Goal: Use online tool/utility: Utilize a website feature to perform a specific function

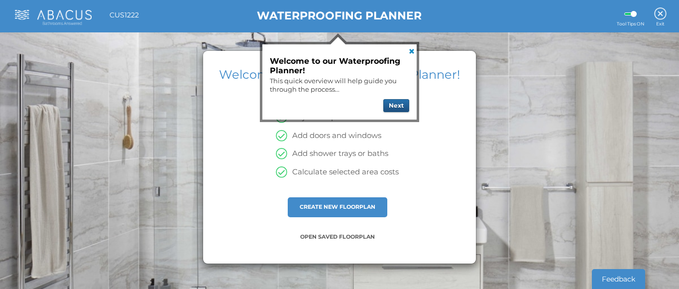
click at [396, 106] on button "Next" at bounding box center [396, 105] width 26 height 13
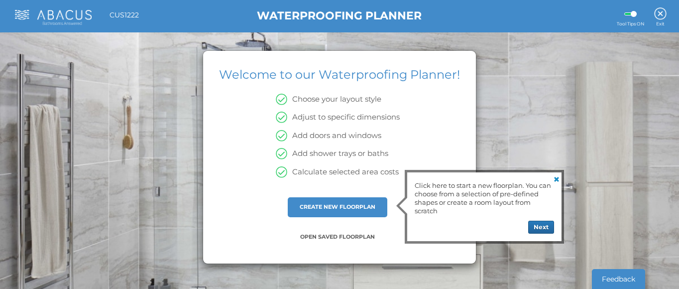
click at [352, 212] on div "CREATE NEW FLOORPLAN" at bounding box center [338, 207] width 100 height 20
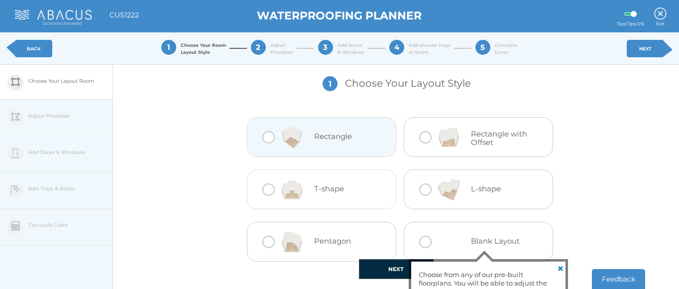
click at [270, 137] on div at bounding box center [292, 137] width 44 height 40
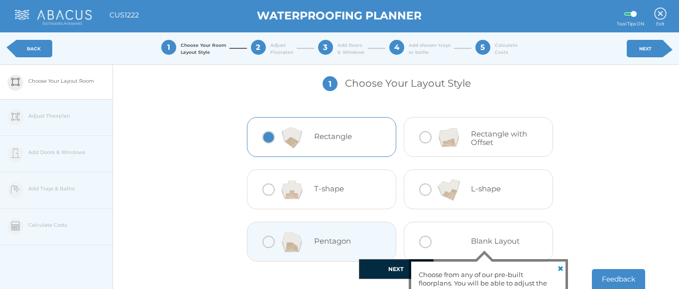
click at [387, 264] on button "NEXT" at bounding box center [396, 269] width 75 height 20
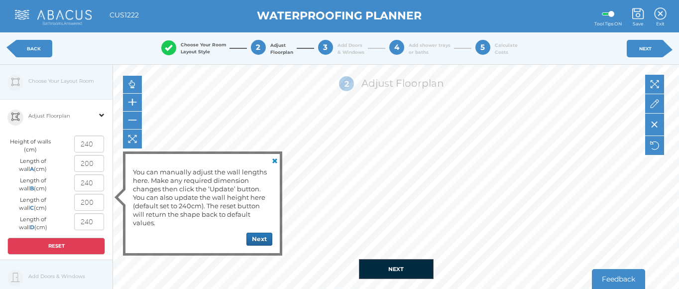
click at [89, 166] on input "200" at bounding box center [89, 163] width 30 height 17
click at [97, 165] on input "200" at bounding box center [89, 163] width 30 height 17
type input "240"
click at [96, 183] on input "240" at bounding box center [89, 182] width 30 height 17
type input "2"
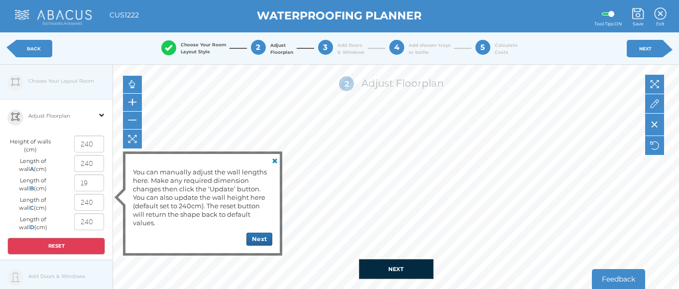
type input "190"
click at [262, 232] on button "Next" at bounding box center [259, 238] width 26 height 13
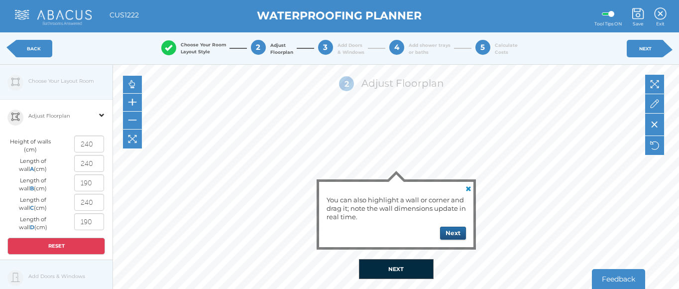
click at [452, 234] on button "Next" at bounding box center [453, 232] width 26 height 13
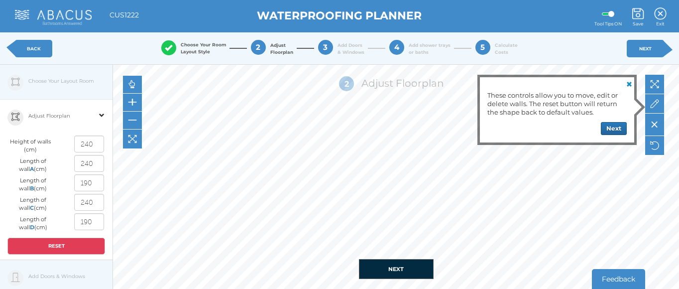
click at [409, 266] on button "NEXT" at bounding box center [396, 269] width 75 height 20
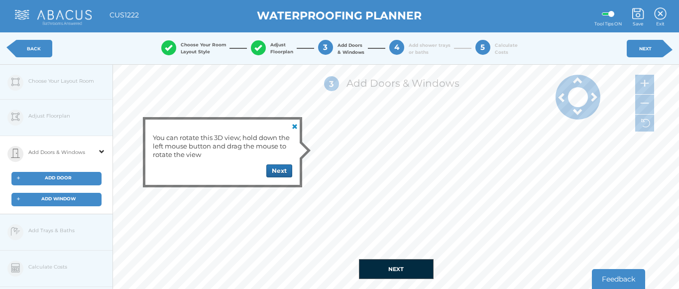
click at [82, 176] on div "+ ADD DOOR" at bounding box center [56, 178] width 90 height 13
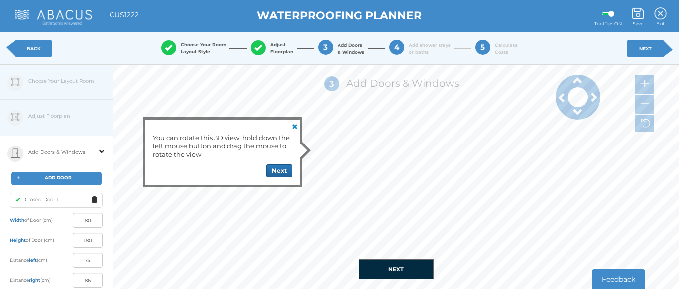
type input "16"
type input "94"
type input "44"
type input "66"
type input "51"
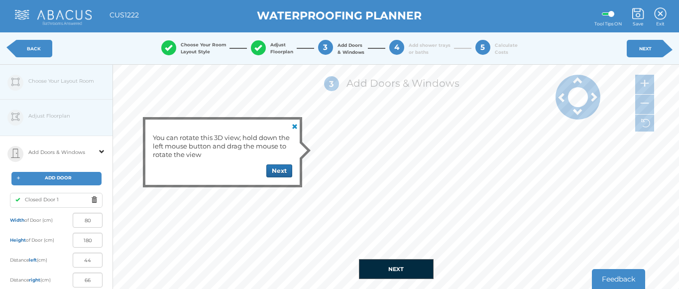
type input "59"
type input "62"
type input "48"
type input "109"
type input "1"
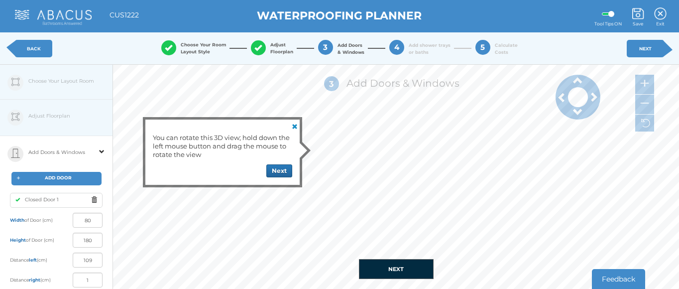
type input "110"
type input "0"
type input "160"
type input "12"
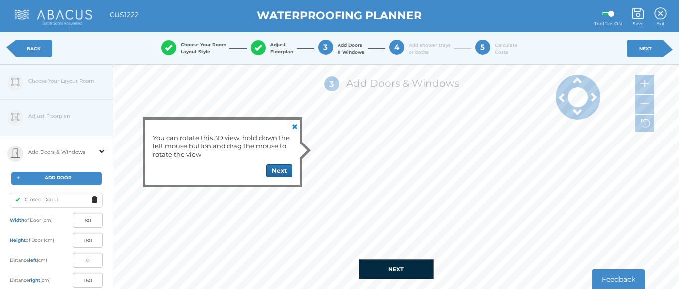
type input "148"
type input "31"
type input "129"
type input "34"
type input "126"
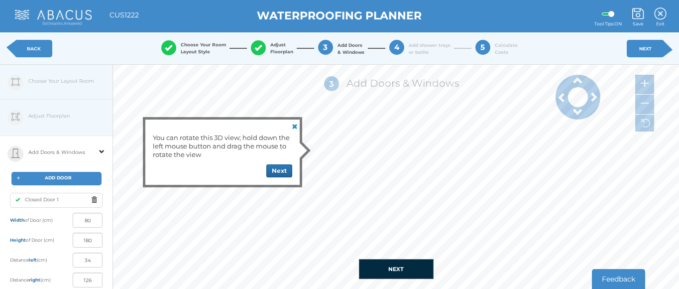
type input "36"
type input "124"
type input "38"
type input "122"
type input "39"
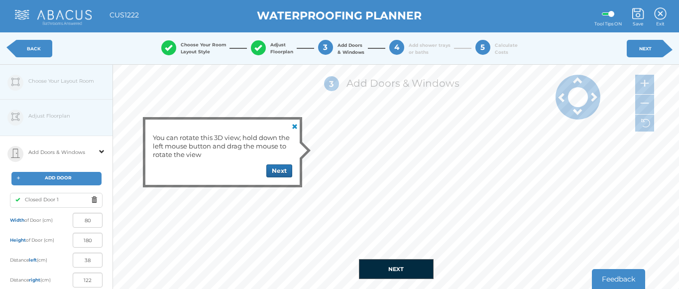
type input "121"
type input "40"
type input "120"
type input "42"
type input "118"
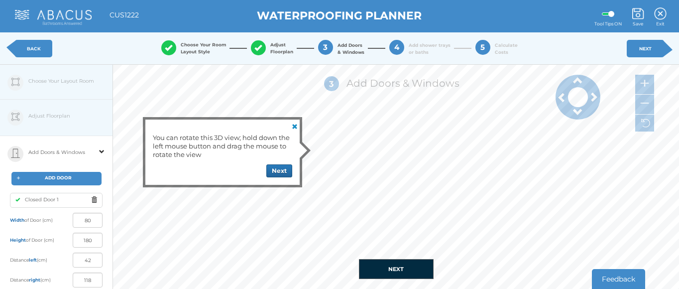
type input "44"
type input "116"
type input "48"
type input "112"
type input "53"
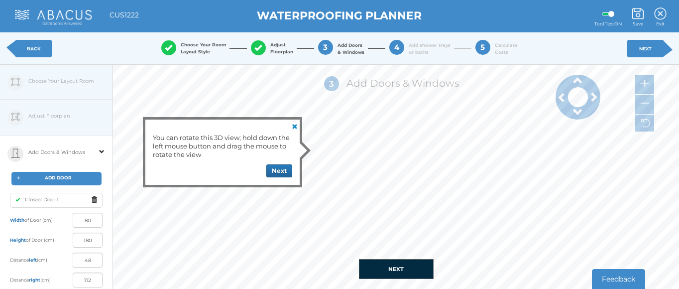
type input "107"
type input "55"
type input "105"
type input "65"
type input "95"
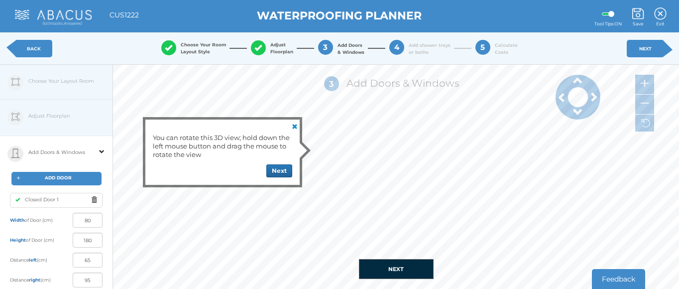
type input "68"
type input "92"
type input "69"
type input "91"
type input "71"
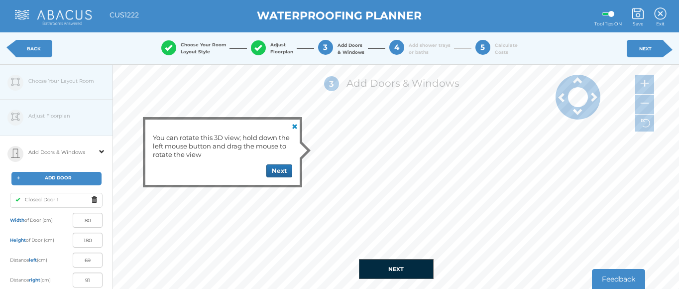
type input "89"
type input "72"
type input "88"
type input "73"
type input "87"
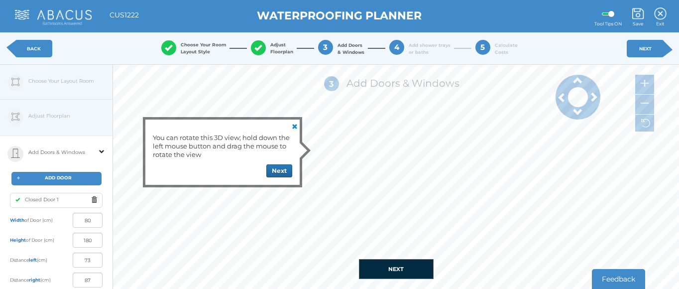
type input "76"
type input "84"
type input "78"
type input "82"
type input "79"
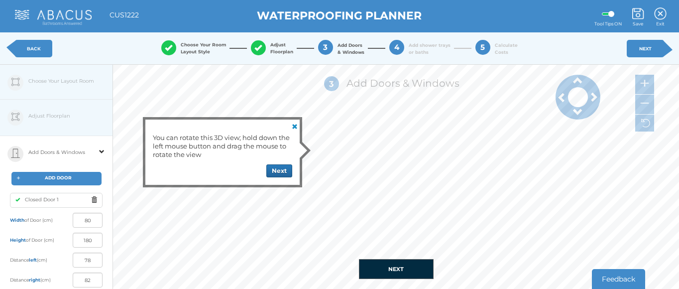
type input "81"
type input "80"
click at [98, 154] on div at bounding box center [101, 154] width 11 height 36
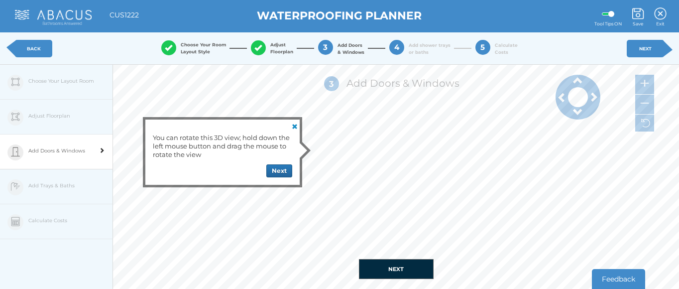
click at [79, 151] on span "Add Doors & Windows" at bounding box center [56, 150] width 57 height 32
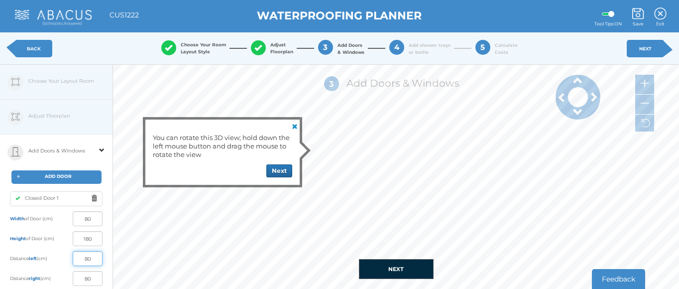
click at [87, 260] on input "80" at bounding box center [88, 258] width 30 height 15
click at [92, 258] on input "80" at bounding box center [88, 258] width 30 height 15
type input "8"
type input "100"
click at [94, 280] on input "80" at bounding box center [88, 278] width 30 height 15
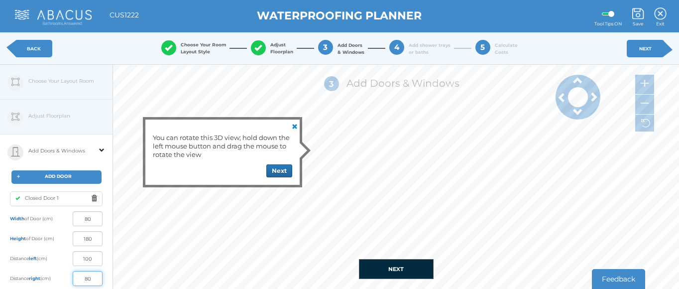
type input "60"
click at [193, 253] on div "1 Choose Your Layout Style Rectangle Rectangle with Offset T-shape 3 4" at bounding box center [396, 177] width 566 height 224
click at [578, 112] on span at bounding box center [577, 112] width 45 height 10
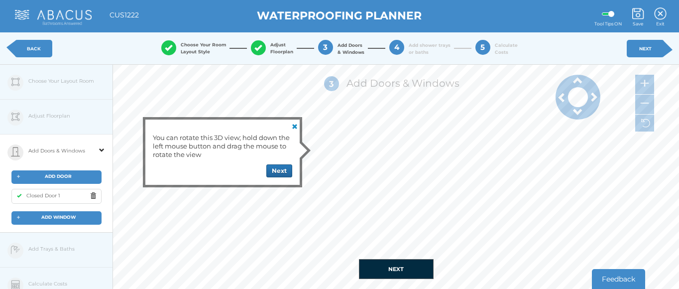
click at [592, 92] on span at bounding box center [593, 97] width 45 height 10
click at [557, 100] on span at bounding box center [562, 97] width 45 height 10
click at [100, 151] on span at bounding box center [101, 144] width 5 height 18
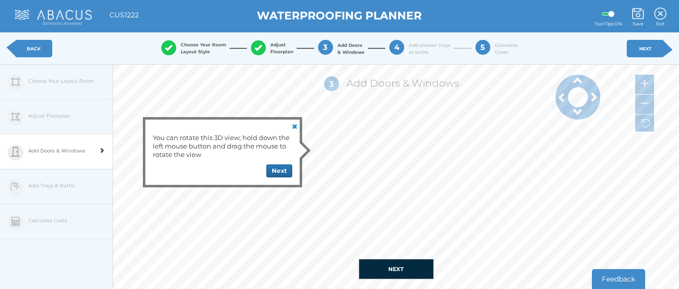
click at [46, 152] on span "Add Doors & Windows" at bounding box center [56, 150] width 57 height 32
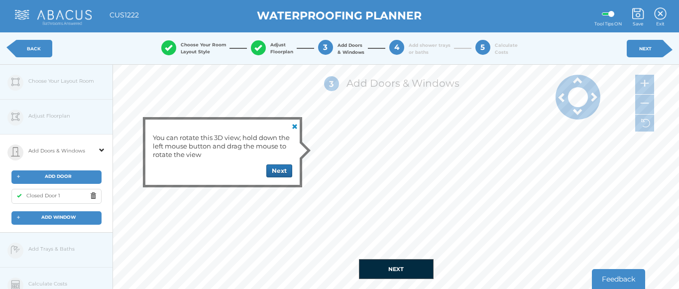
click at [50, 219] on span "ADD WINDOW" at bounding box center [58, 216] width 34 height 5
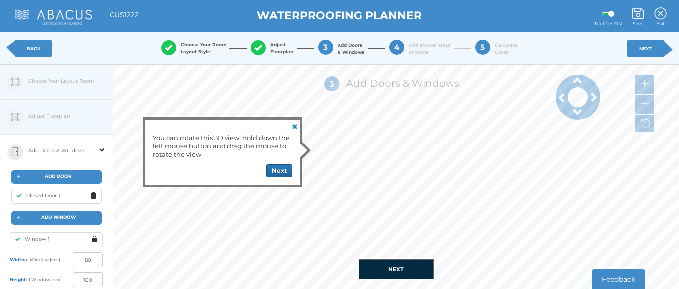
type input "19"
type input "141"
type input "2"
type input "138"
type input "48"
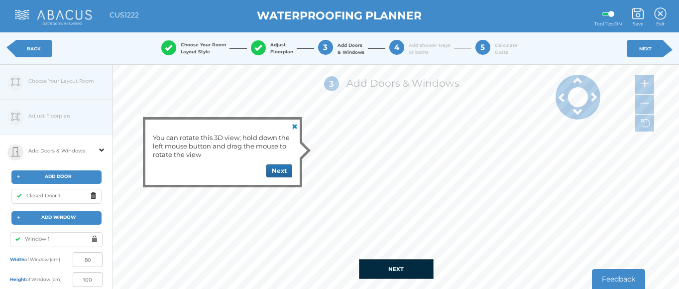
type input "112"
type input "9"
type input "131"
type input "40"
type input "120"
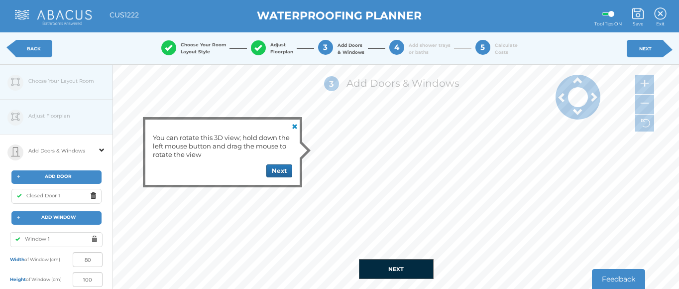
type input "26"
type input "114"
type input "28"
type input "112"
type input "39"
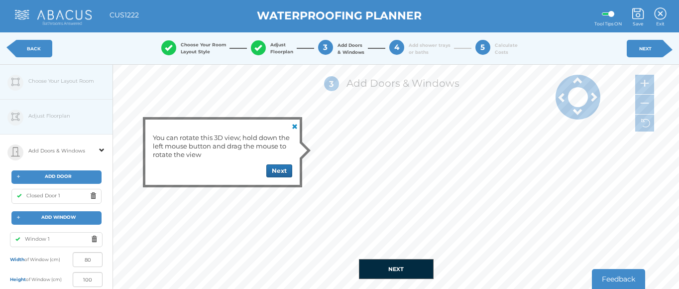
type input "121"
type input "31"
type input "109"
type input "38"
type input "122"
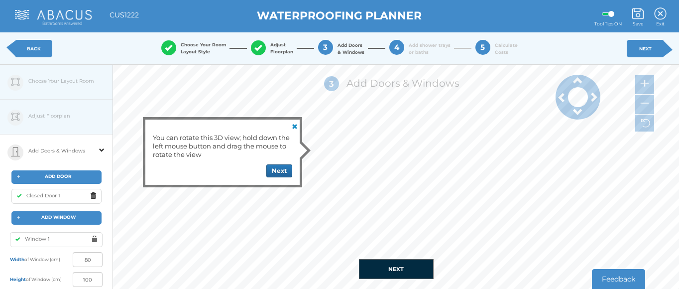
type input "31"
type input "129"
type input "5"
type input "155"
type input "35"
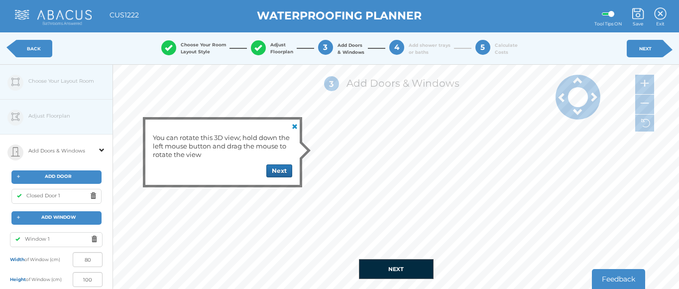
type input "105"
type input "0"
type input "160"
type input "58"
type input "82"
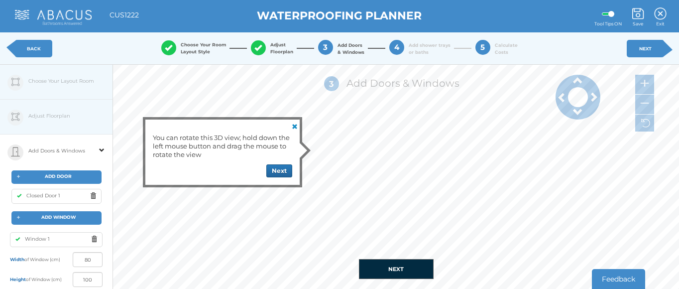
type input "110"
type input "0"
type input "43"
type input "97"
type input "67"
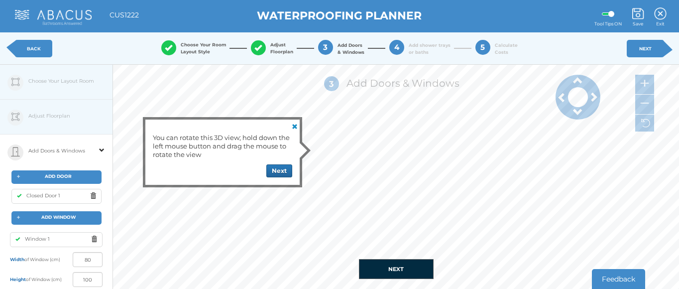
type input "43"
type input "18"
type input "122"
type input "27"
type input "83"
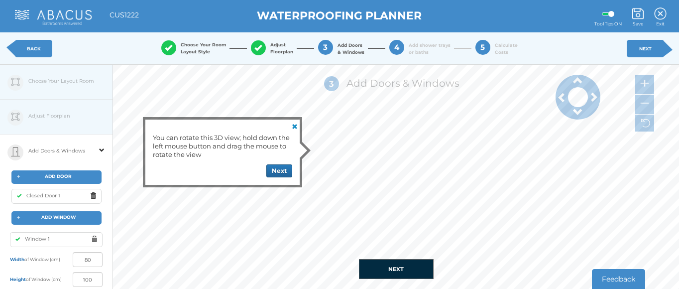
type input "1"
type input "139"
type input "17"
type input "93"
type input "0"
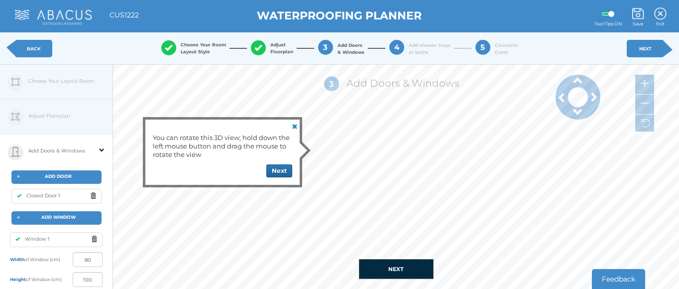
type input "110"
type input "38"
type input "72"
type input "139"
type input "1"
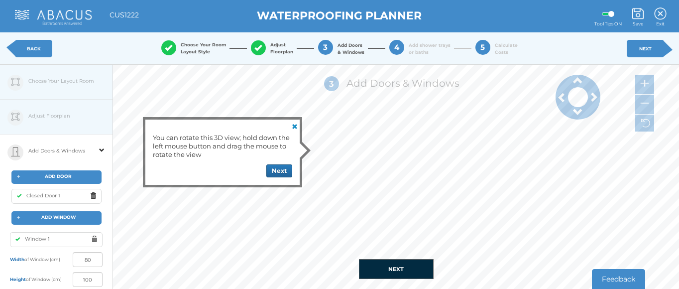
type input "0"
type input "160"
type input "125"
type input "15"
type input "94"
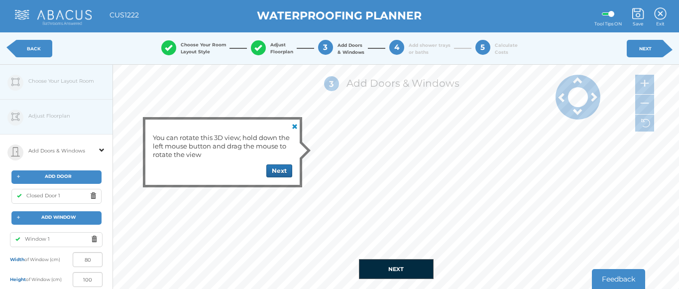
type input "46"
type input "87"
type input "53"
type input "88"
type input "52"
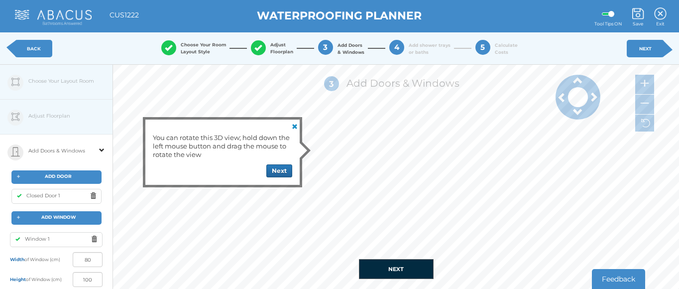
type input "90"
type input "50"
type input "88"
type input "52"
type input "86"
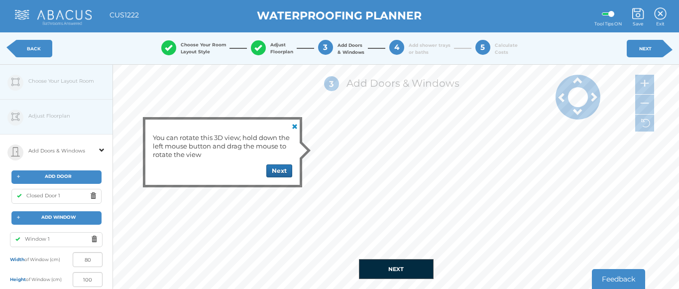
type input "54"
type input "82"
type input "58"
type input "35"
type input "125"
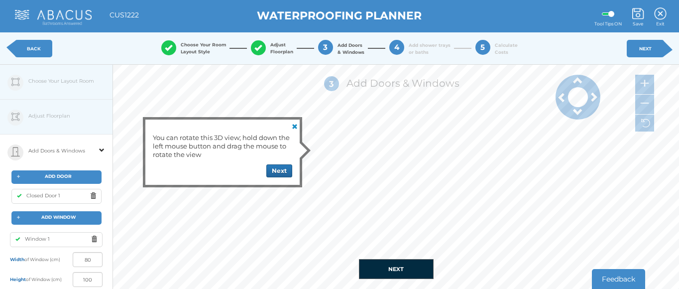
type input "59"
type input "81"
type input "89"
type input "71"
type input "56"
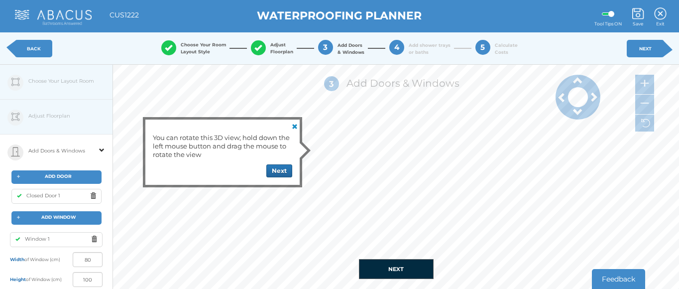
type input "84"
type input "160"
type input "0"
type input "108"
type input "32"
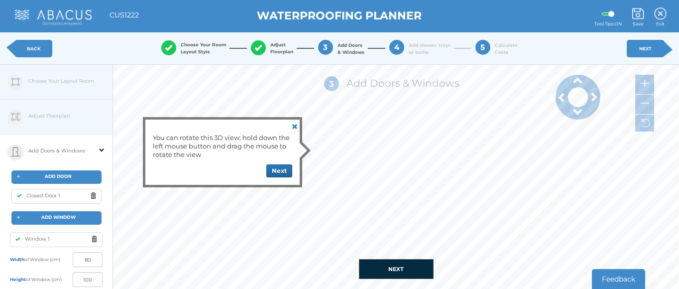
type input "0"
type input "110"
type input "107"
type input "33"
type input "97"
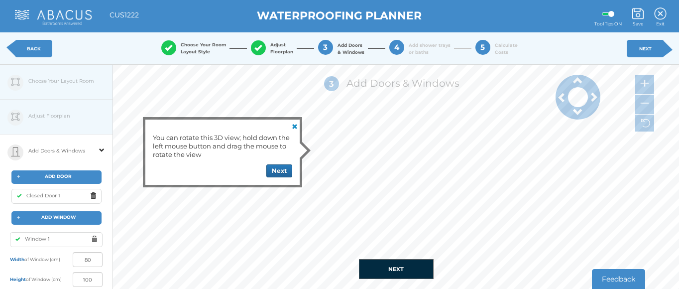
type input "43"
type input "34"
type input "76"
type input "63"
type input "77"
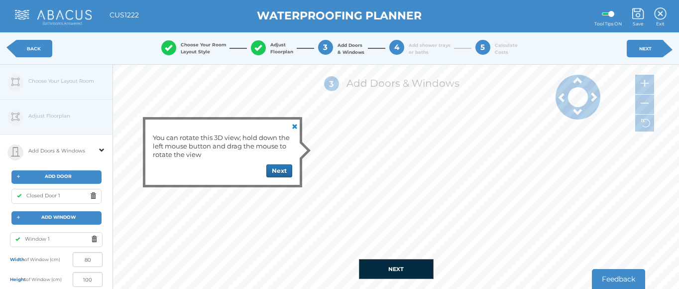
type input "90"
type input "20"
type input "26"
type input "114"
type input "110"
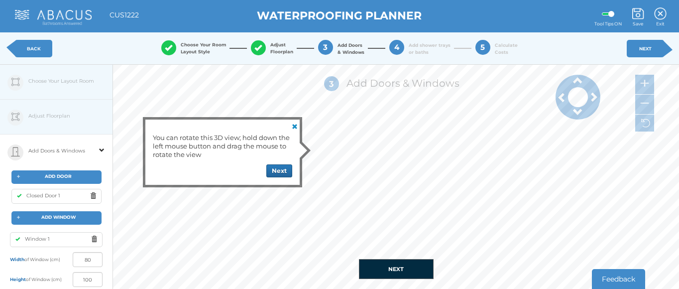
type input "0"
type input "15"
type input "125"
click at [403, 287] on div "When you’re finished, click here to continue. Done You can also highlight a wal…" at bounding box center [396, 274] width 566 height 30
type input "160"
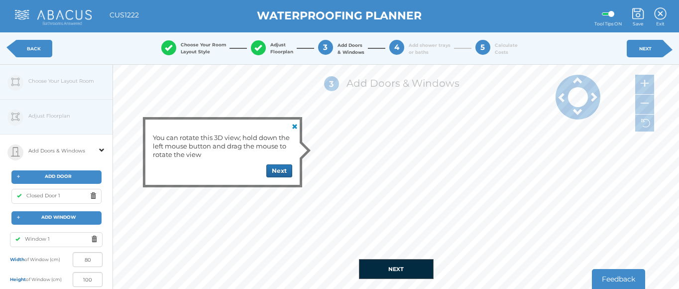
type input "139"
type input "1"
type input "10"
type input "100"
type input "85"
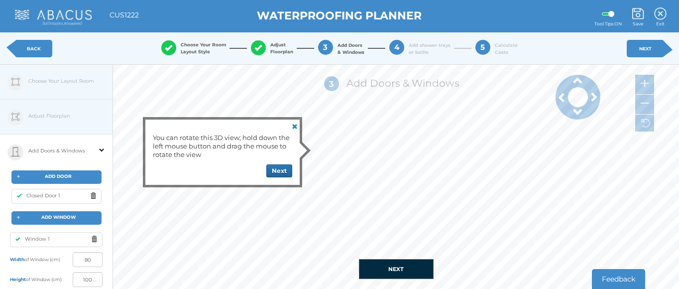
type input "55"
type input "22"
type input "88"
type input "73"
type input "67"
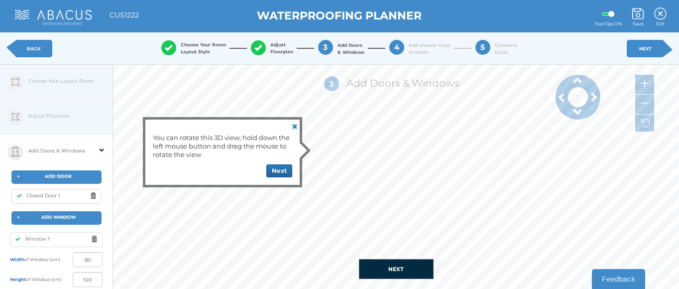
type input "26"
type input "84"
type input "72"
type input "68"
type input "39"
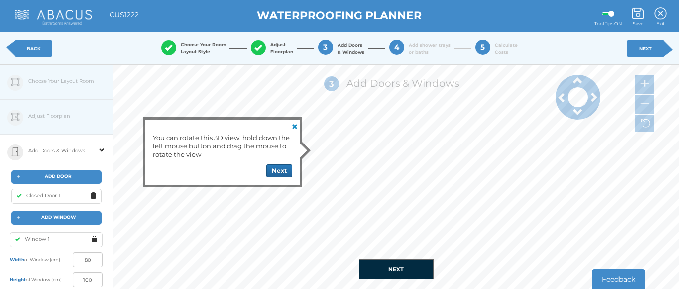
type input "71"
type input "40"
type input "70"
type input "73"
type input "67"
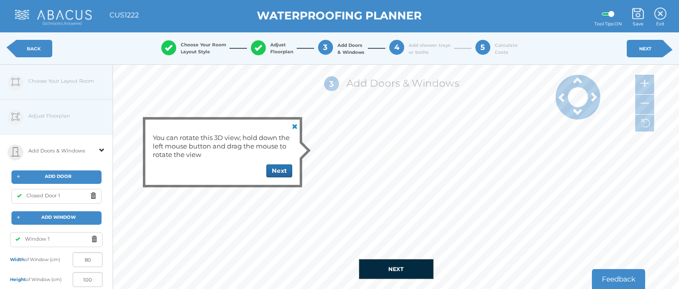
type input "43"
type input "67"
type input "71"
type input "69"
type input "79"
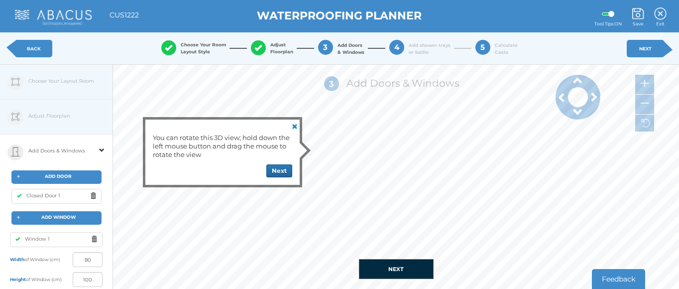
type input "31"
type input "52"
type input "88"
type input "92"
type input "18"
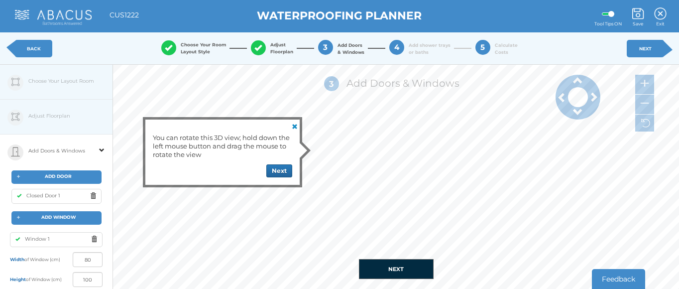
type input "48"
type input "92"
type input "93"
type input "17"
type input "94"
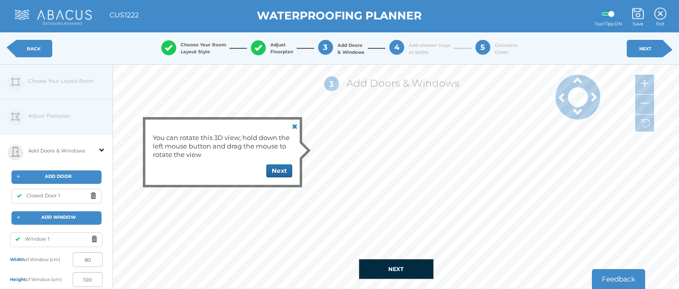
type input "16"
type input "49"
click at [296, 129] on link at bounding box center [294, 125] width 12 height 12
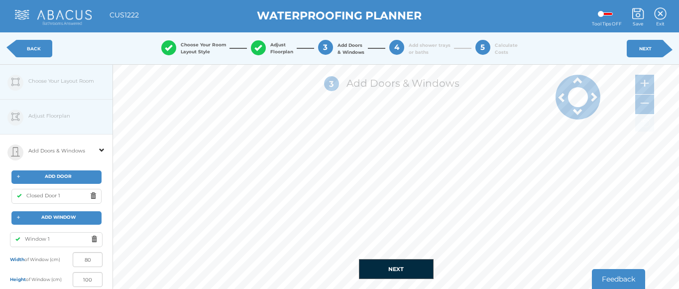
click at [641, 124] on img at bounding box center [645, 122] width 9 height 9
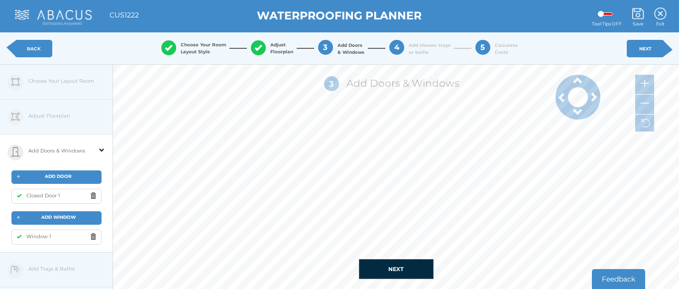
click at [641, 124] on img at bounding box center [645, 122] width 9 height 9
click at [642, 123] on img at bounding box center [645, 122] width 9 height 9
click at [644, 125] on img at bounding box center [645, 122] width 9 height 9
click at [50, 239] on div "Window 1" at bounding box center [56, 236] width 90 height 15
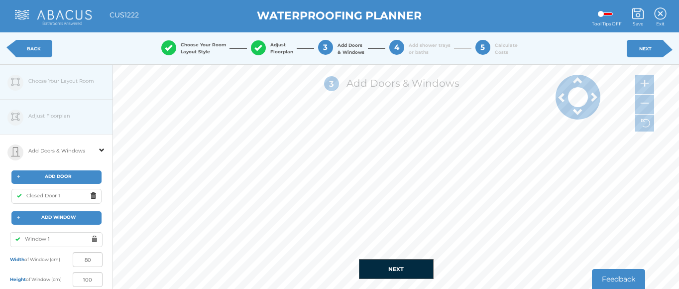
click at [95, 241] on span at bounding box center [96, 239] width 11 height 12
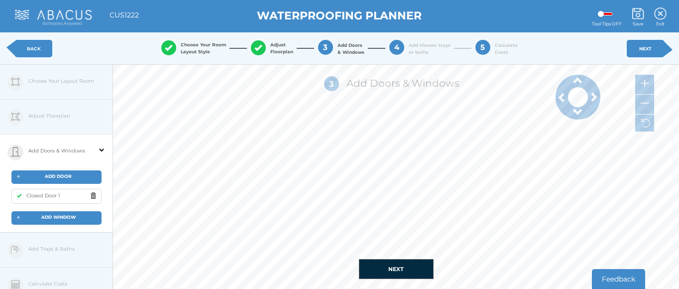
click at [396, 274] on button "NEXT" at bounding box center [396, 269] width 75 height 20
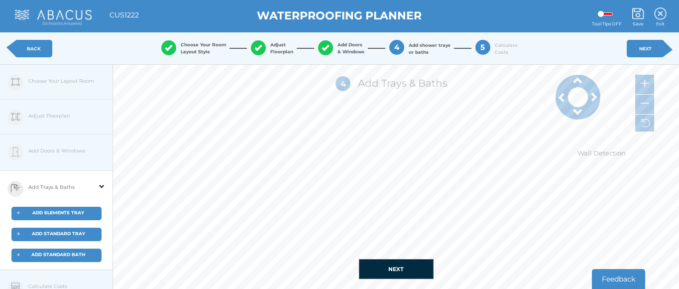
click at [71, 210] on span "ADD ELEMENTS TRAY" at bounding box center [58, 212] width 52 height 5
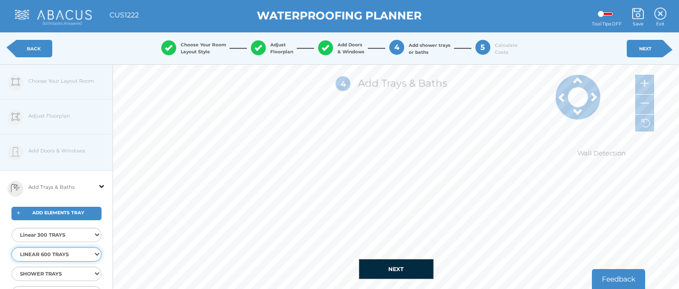
click at [94, 253] on select "LINEAR 600 TRAYS Elements LIN600 Level Tray 9x9 End Elements LIN600 Level Tray1…" at bounding box center [56, 254] width 90 height 14
click at [11, 247] on select "LINEAR 600 TRAYS Elements LIN600 Level Tray 9x9 End Elements LIN600 Level Tray1…" at bounding box center [56, 254] width 90 height 14
click at [97, 252] on select "LINEAR 600 TRAYS Elements LIN600 Level Tray 9x9 End Elements LIN600 Level Tray1…" at bounding box center [56, 254] width 90 height 14
click at [67, 257] on select "LINEAR 600 TRAYS Elements LIN600 Level Tray 9x9 End Elements LIN600 Level Tray1…" at bounding box center [56, 254] width 90 height 14
click at [67, 216] on div "+ ADD ELEMENTS TRAY" at bounding box center [56, 213] width 90 height 13
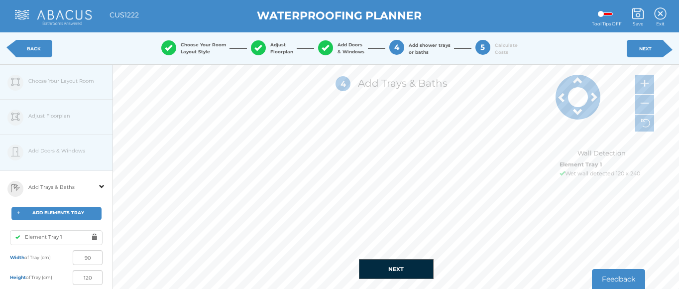
click at [390, 274] on button "NEXT" at bounding box center [396, 269] width 75 height 20
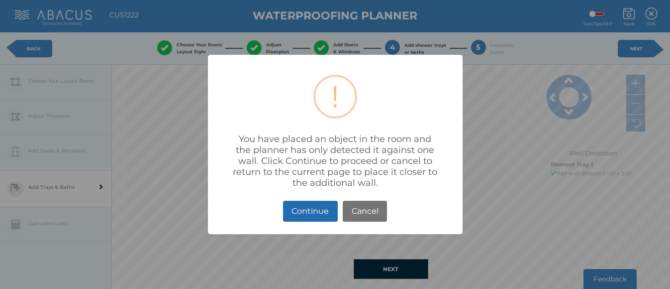
click at [309, 211] on button "Continue" at bounding box center [310, 211] width 55 height 21
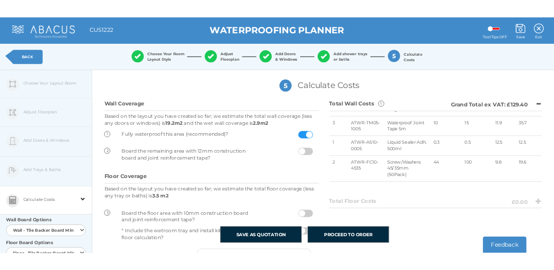
scroll to position [65, 0]
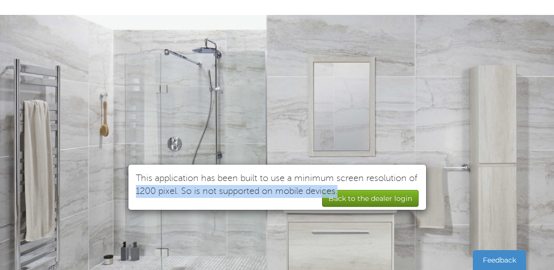
drag, startPoint x: 510, startPoint y: 224, endPoint x: 509, endPoint y: 168, distance: 56.3
click at [509, 168] on div "This application has been built to use a minimum screen resolution of 1200 pixe…" at bounding box center [277, 175] width 554 height 189
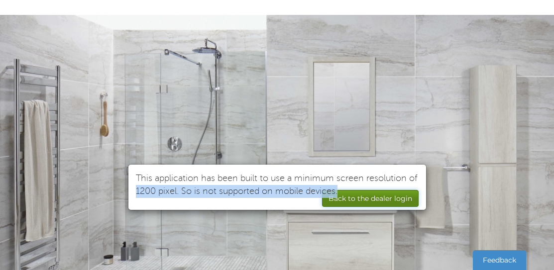
click at [358, 199] on button "Back to the dealer login" at bounding box center [370, 198] width 97 height 17
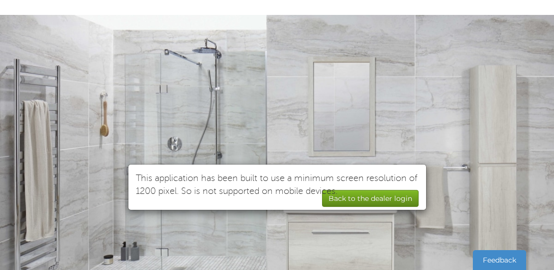
drag, startPoint x: 449, startPoint y: 184, endPoint x: 444, endPoint y: 130, distance: 54.0
click at [444, 130] on div "This application has been built to use a minimum screen resolution of 1200 pixe…" at bounding box center [277, 175] width 554 height 189
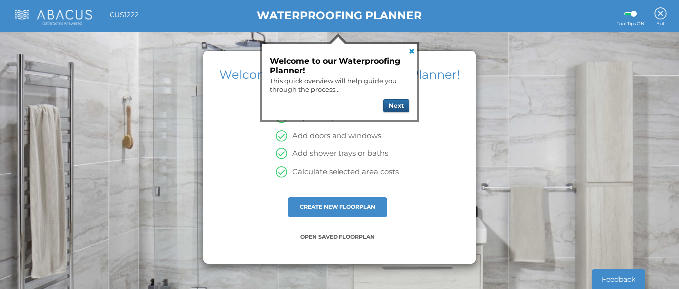
click at [394, 106] on button "Next" at bounding box center [396, 105] width 26 height 13
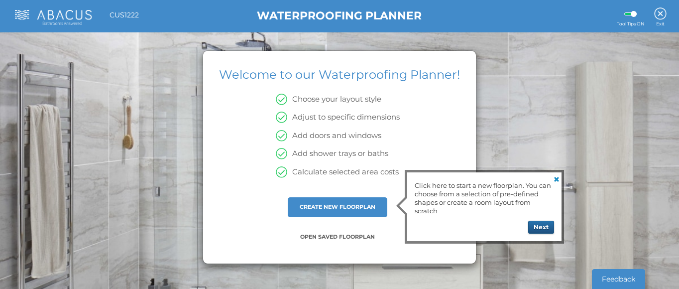
click at [539, 228] on button "Next" at bounding box center [541, 227] width 26 height 13
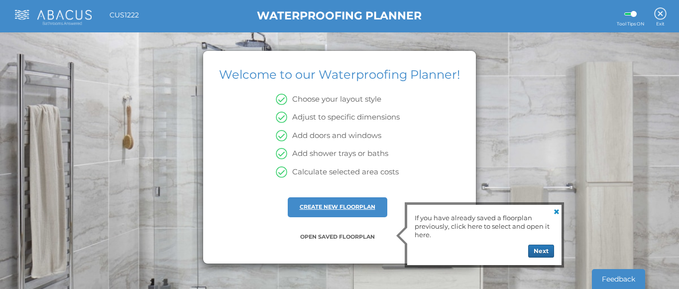
click at [363, 205] on link "CREATE NEW FLOORPLAN" at bounding box center [338, 206] width 76 height 7
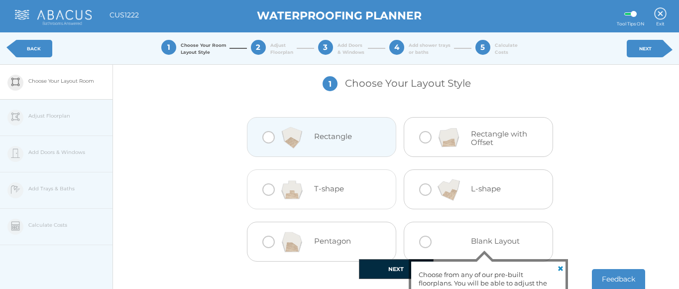
click at [341, 149] on div "Rectangle" at bounding box center [347, 137] width 67 height 40
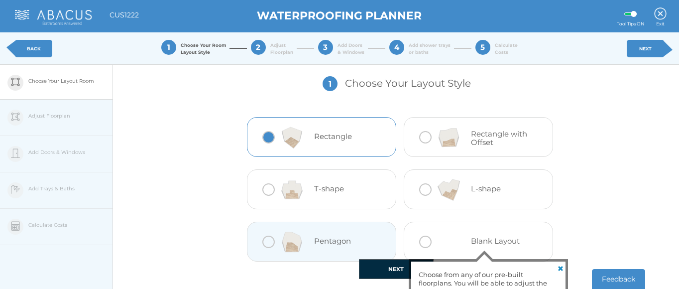
click at [376, 266] on button "NEXT" at bounding box center [396, 269] width 75 height 20
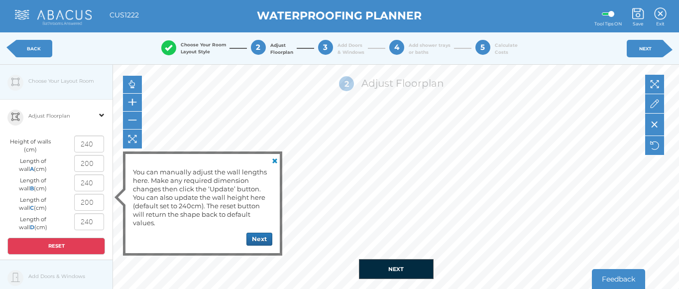
click at [95, 166] on input "200" at bounding box center [89, 163] width 30 height 17
click at [94, 163] on input "200" at bounding box center [89, 163] width 30 height 17
type input "240"
click at [94, 185] on input "240" at bounding box center [89, 182] width 30 height 17
type input "2"
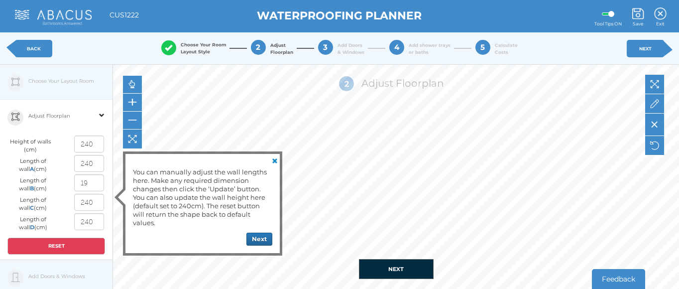
type input "190"
click at [391, 270] on button "NEXT" at bounding box center [396, 269] width 75 height 20
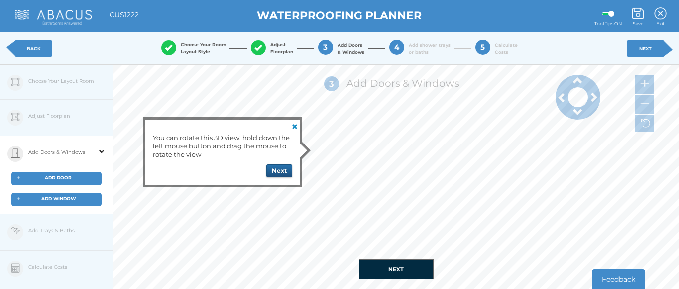
click at [287, 169] on button "Next" at bounding box center [279, 170] width 26 height 13
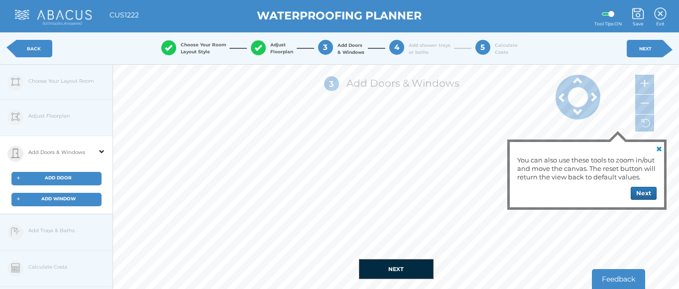
click at [415, 270] on button "NEXT" at bounding box center [396, 269] width 75 height 20
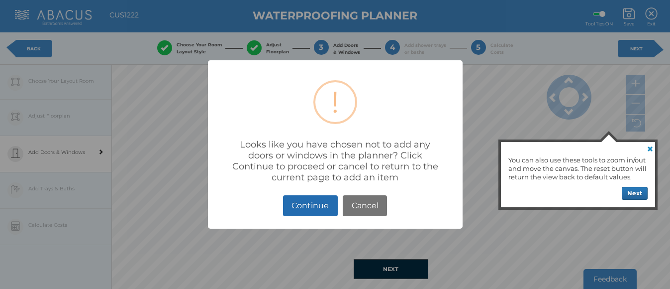
click at [312, 208] on button "Continue" at bounding box center [310, 205] width 55 height 21
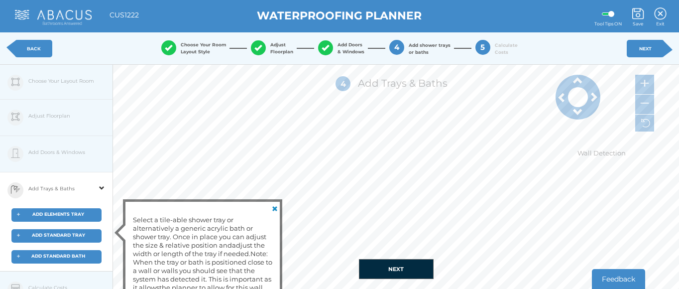
click at [71, 214] on span "ADD ELEMENTS TRAY" at bounding box center [58, 213] width 52 height 5
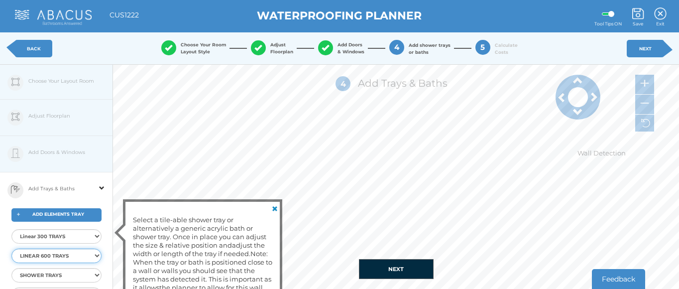
click at [95, 255] on select "LINEAR 600 TRAYS Elements LIN600 Level Tray 9x9 End Elements LIN600 Level Tray1…" at bounding box center [56, 255] width 90 height 14
select select "{"id":"43","ProductID":"4603","Item":"EMLT-30-7512","Description":"Elements LIN…"
click at [11, 248] on select "LINEAR 600 TRAYS Elements LIN600 Level Tray 9x9 End Elements LIN600 Level Tray1…" at bounding box center [56, 255] width 90 height 14
select select
click at [391, 269] on button "NEXT" at bounding box center [396, 269] width 75 height 20
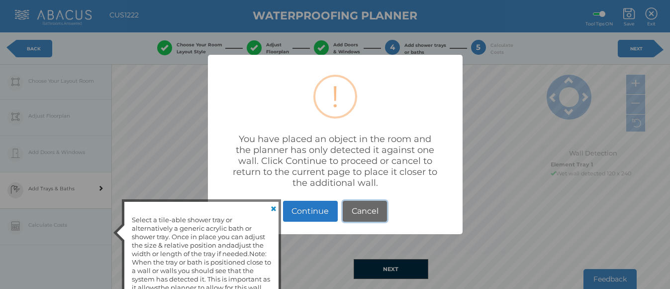
click at [350, 215] on button "Cancel" at bounding box center [365, 211] width 44 height 21
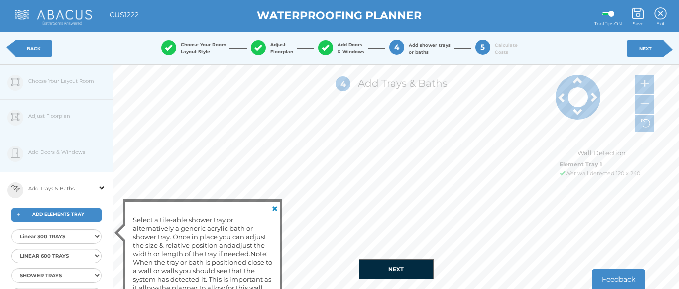
click at [392, 265] on button "NEXT" at bounding box center [396, 269] width 75 height 20
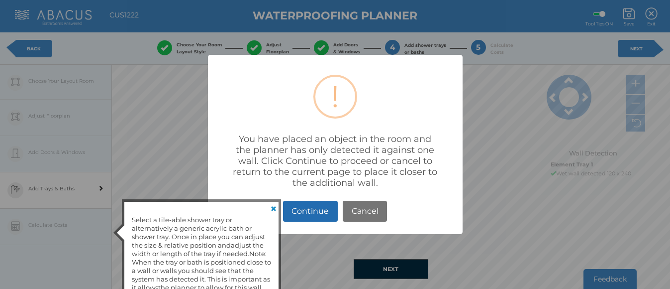
click at [324, 218] on button "Continue" at bounding box center [310, 211] width 55 height 21
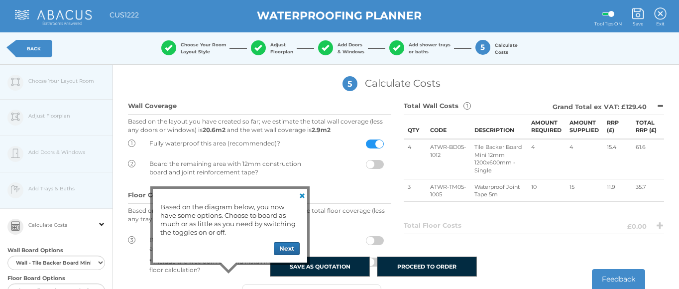
click at [27, 45] on link "BACK" at bounding box center [33, 48] width 37 height 17
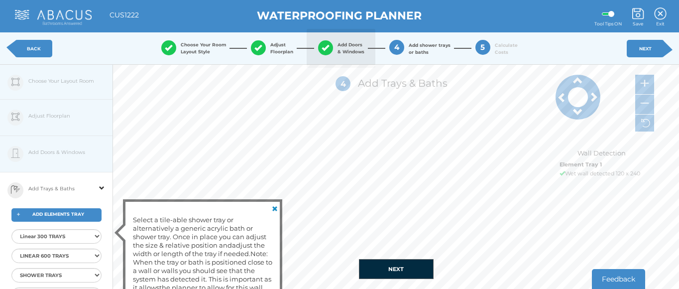
click at [325, 44] on span "button" at bounding box center [325, 44] width 7 height 0
click at [37, 49] on link "BACK" at bounding box center [33, 48] width 37 height 17
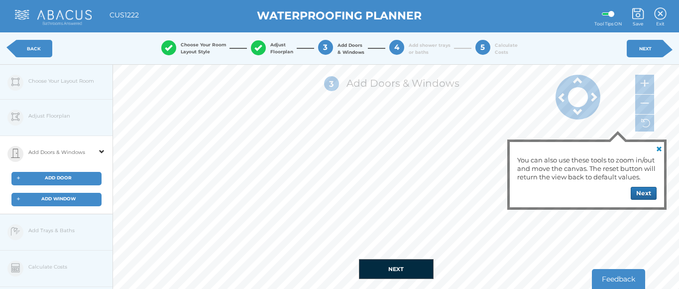
click at [221, 270] on div "When you’re finished, click here to continue. Done You can also highlight a wal…" at bounding box center [396, 274] width 566 height 30
click at [255, 44] on span "button" at bounding box center [257, 44] width 7 height 0
click at [40, 48] on link "BACK" at bounding box center [33, 48] width 37 height 17
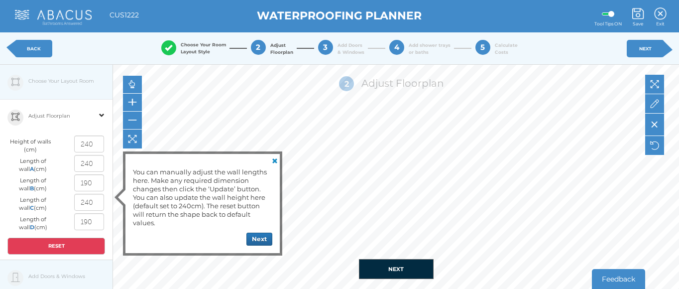
click at [40, 48] on link "BACK" at bounding box center [33, 48] width 37 height 17
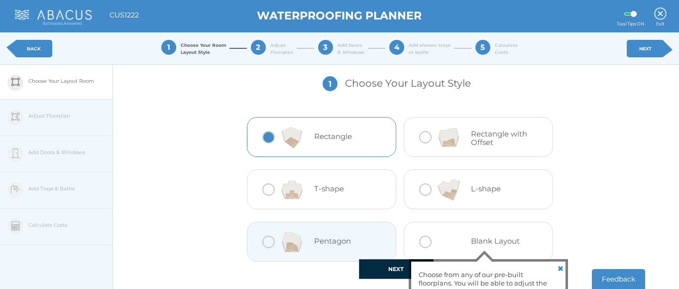
click at [40, 48] on link "BACK" at bounding box center [33, 48] width 37 height 17
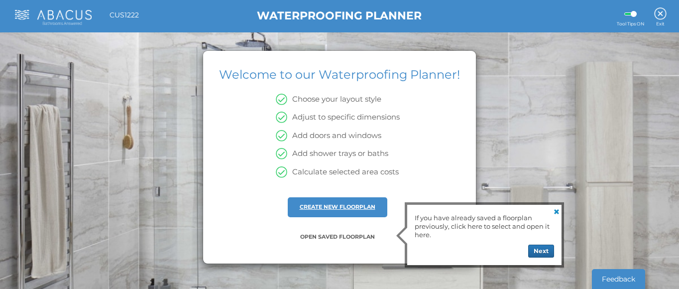
click at [326, 206] on link "CREATE NEW FLOORPLAN" at bounding box center [338, 206] width 76 height 7
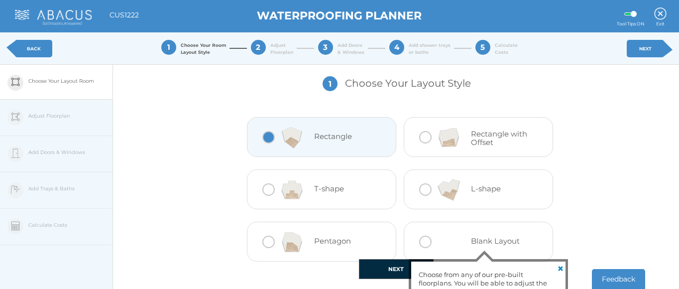
click at [313, 139] on div at bounding box center [292, 137] width 44 height 40
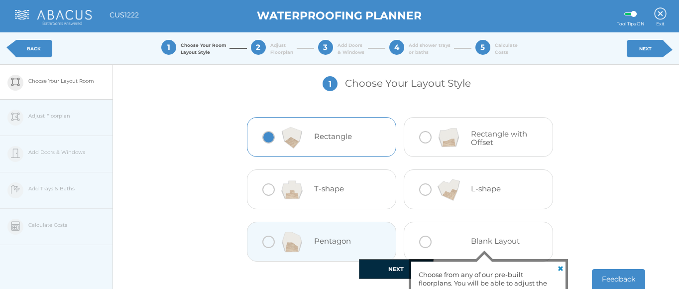
click at [387, 269] on button "NEXT" at bounding box center [396, 269] width 75 height 20
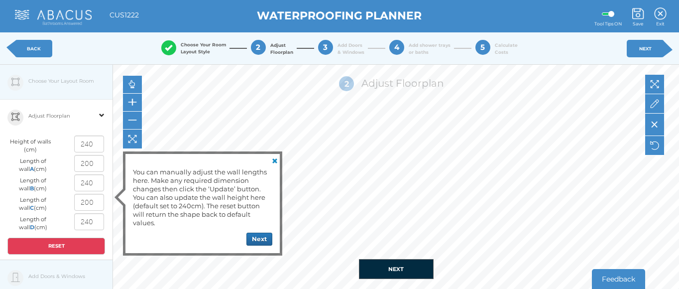
click at [87, 167] on input "200" at bounding box center [89, 163] width 30 height 17
type input "0"
type input "240"
click at [95, 184] on input "240" at bounding box center [89, 182] width 30 height 17
type input "2"
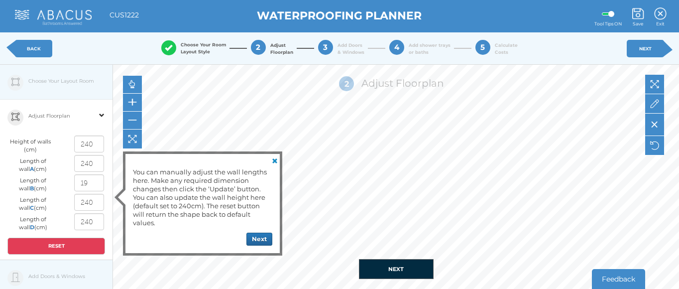
type input "190"
click at [387, 266] on button "NEXT" at bounding box center [396, 269] width 75 height 20
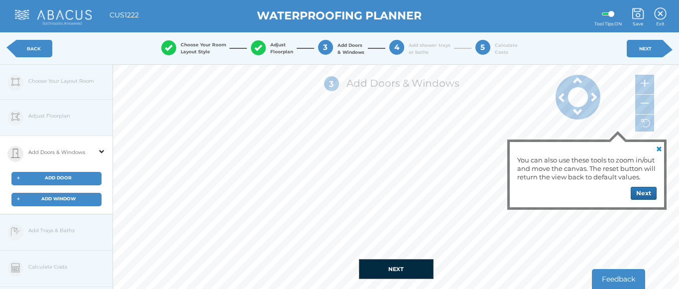
click at [66, 175] on span "ADD DOOR" at bounding box center [58, 177] width 27 height 5
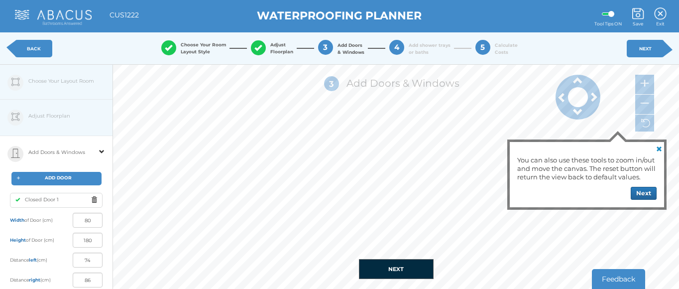
type input "63"
type input "47"
type input "78"
type input "32"
type input "110"
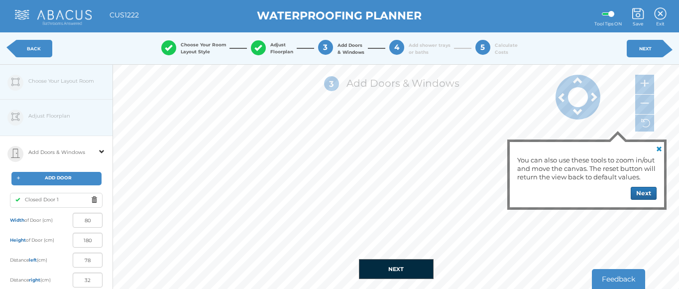
type input "0"
type input "52"
type input "108"
type input "75"
type input "85"
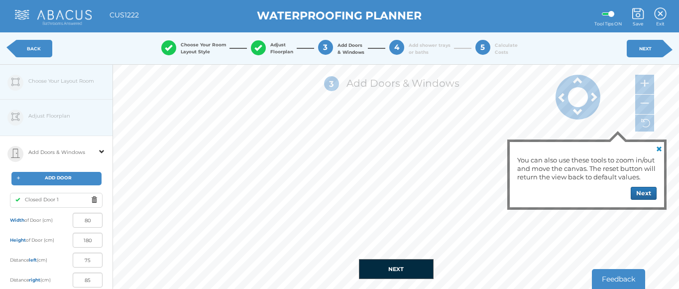
type input "92"
type input "68"
type input "96"
type input "64"
type input "99"
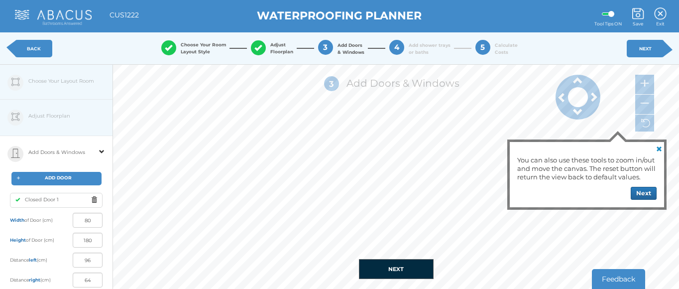
type input "61"
type input "98"
type input "62"
type input "88"
type input "72"
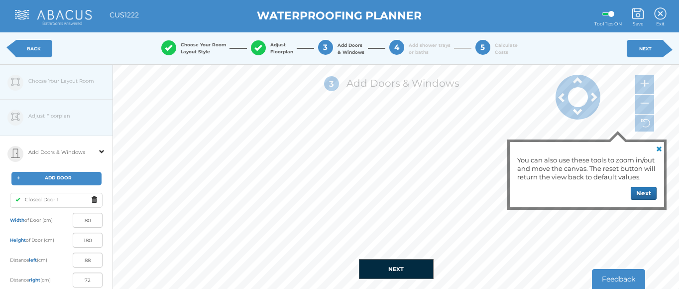
type input "87"
type input "73"
type input "80"
type input "74"
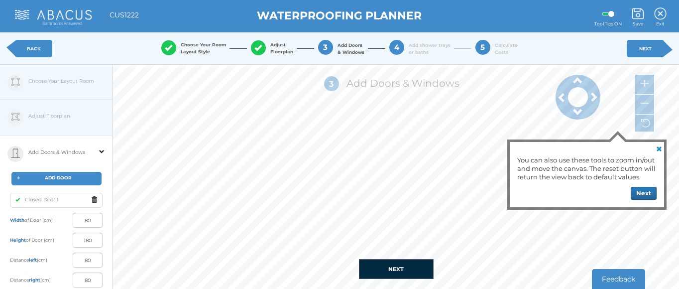
type input "86"
type input "73"
type input "87"
type input "72"
type input "88"
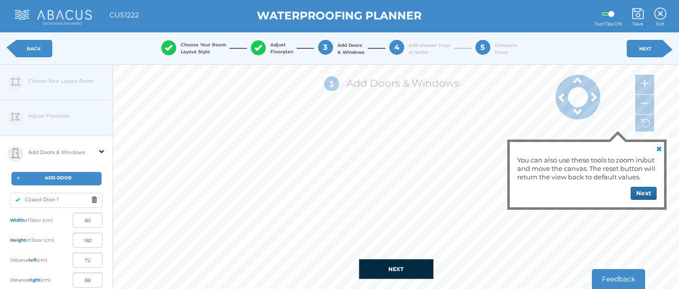
type input "70"
type input "90"
click at [397, 264] on button "NEXT" at bounding box center [396, 269] width 75 height 20
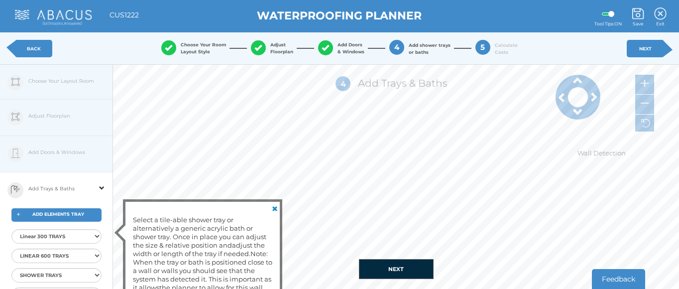
click at [399, 266] on button "NEXT" at bounding box center [396, 269] width 75 height 20
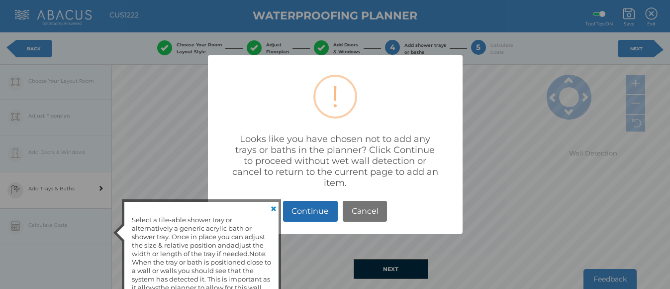
click at [325, 210] on button "Continue" at bounding box center [310, 211] width 55 height 21
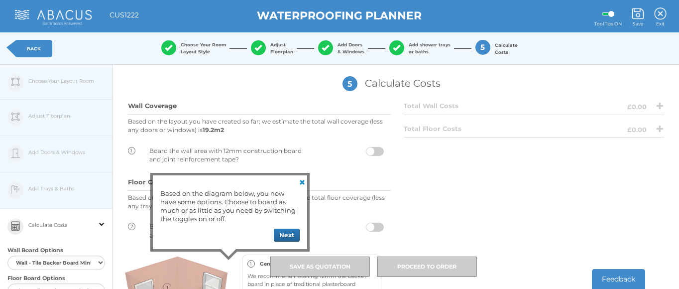
click at [31, 50] on link "BACK" at bounding box center [33, 48] width 37 height 17
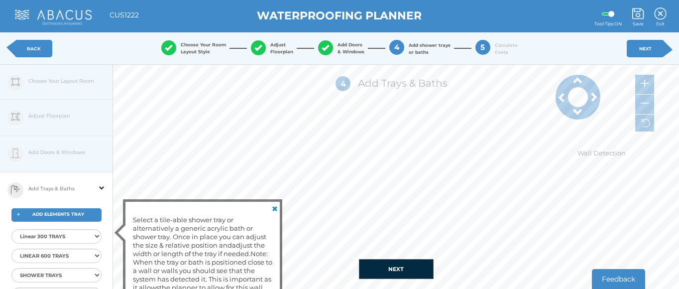
click at [53, 150] on div "Edit Floorplan Design Add Items Choose Your Layout Room Adjust Floorplan Height…" at bounding box center [56, 209] width 113 height 289
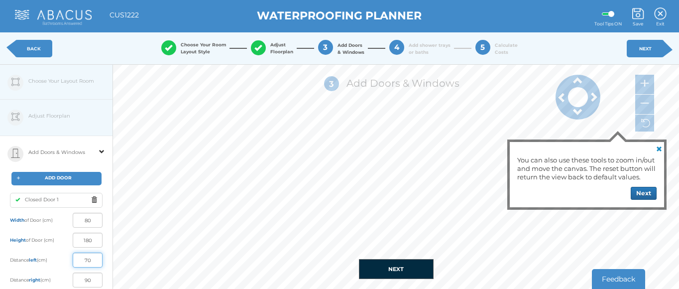
click at [93, 260] on input "70" at bounding box center [88, 259] width 30 height 15
type input "7"
type input "100"
click at [393, 270] on button "NEXT" at bounding box center [396, 269] width 75 height 20
type input "95"
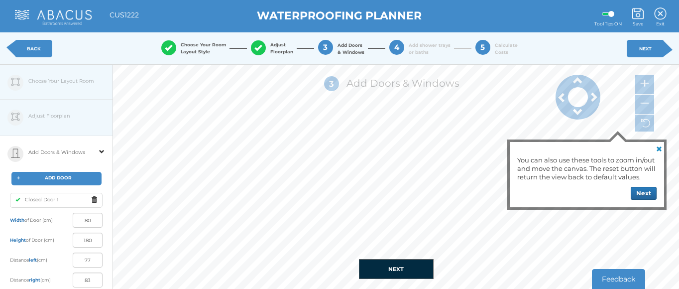
type input "15"
type input "78"
type input "32"
type input "65"
type input "45"
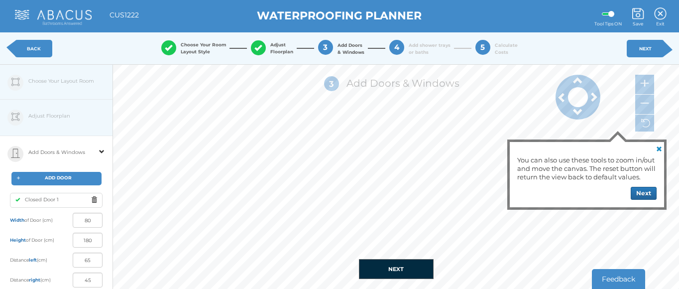
type input "55"
type input "52"
type input "58"
type input "46"
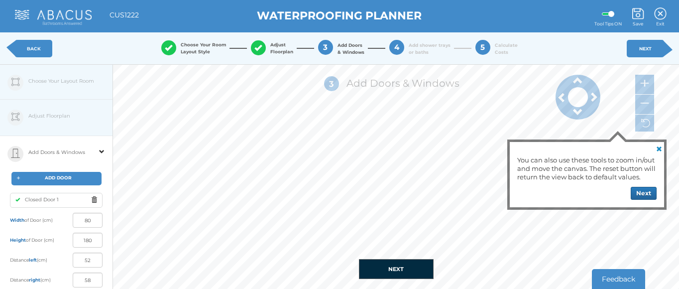
type input "64"
type input "38"
type input "72"
type input "36"
type input "74"
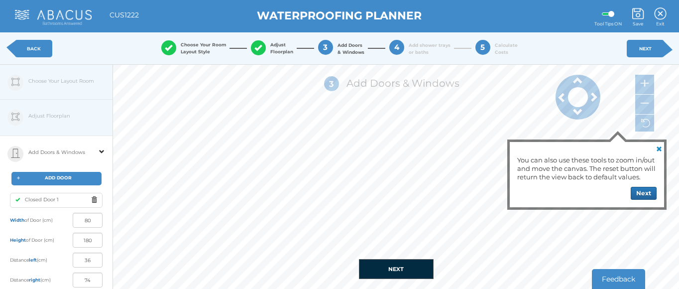
type input "35"
type input "75"
type input "33"
type input "77"
type input "31"
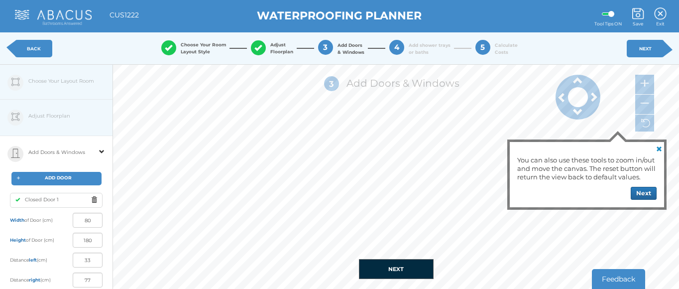
type input "79"
type input "30"
type input "80"
type input "66"
type input "44"
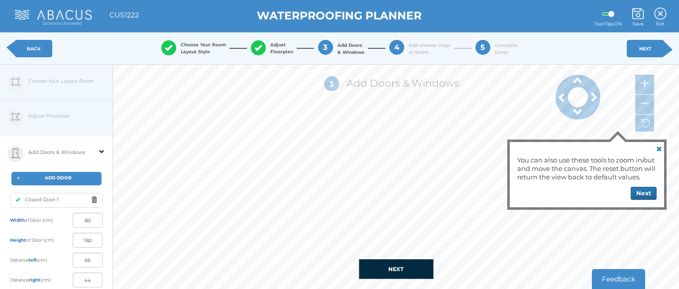
type input "74"
type input "36"
type input "91"
type input "19"
type input "109"
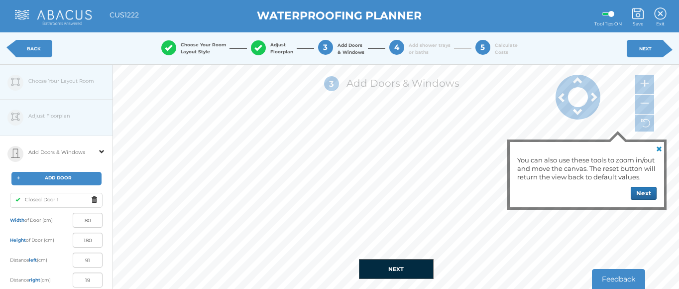
type input "1"
type input "110"
type input "0"
type input "6"
type input "154"
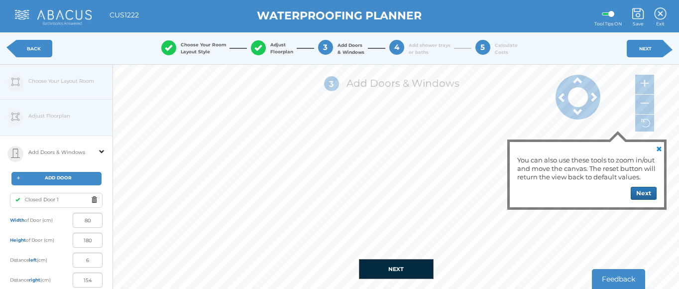
type input "29"
type input "131"
type input "48"
type input "112"
type input "64"
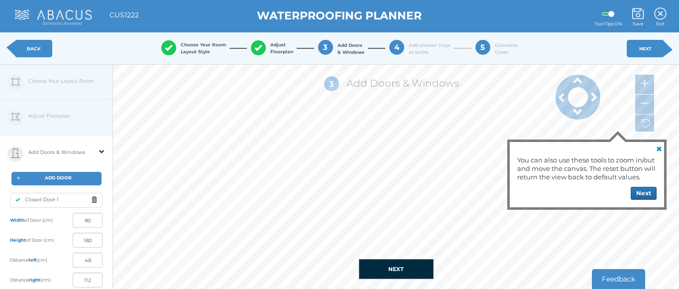
type input "96"
type input "71"
type input "89"
type input "77"
type input "83"
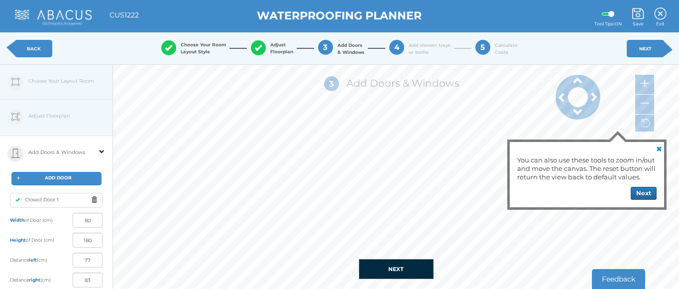
type input "83"
type input "77"
type input "87"
type input "73"
type input "105"
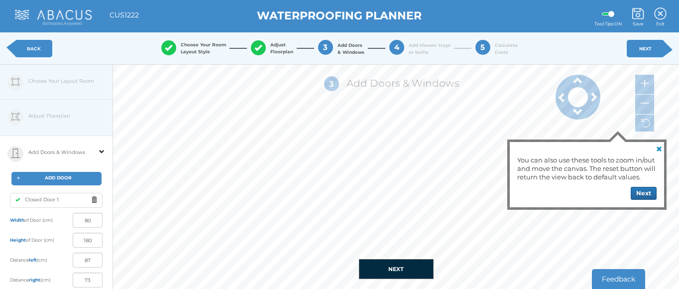
type input "55"
type input "115"
type input "45"
type input "116"
type input "44"
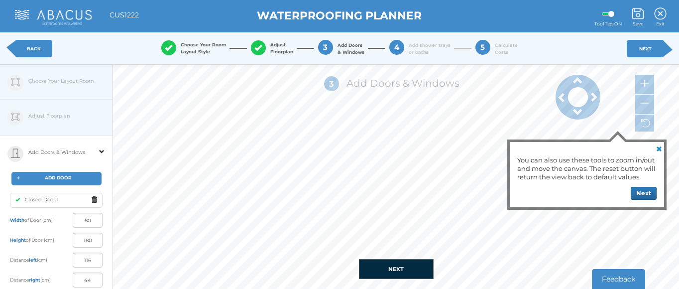
type input "95"
type input "65"
type input "93"
type input "67"
type input "92"
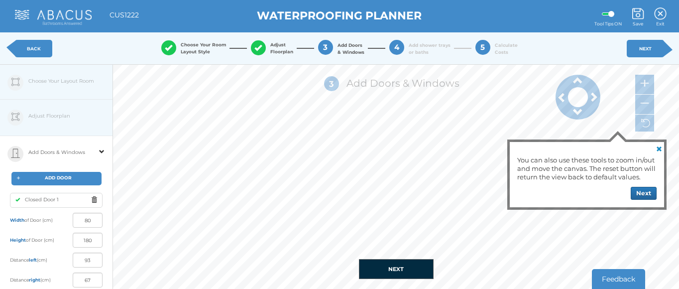
type input "68"
type input "90"
type input "70"
type input "86"
type input "74"
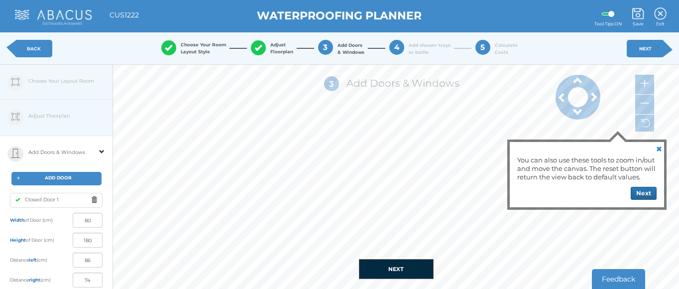
type input "85"
type input "75"
type input "82"
type input "78"
click at [29, 49] on link "BACK" at bounding box center [33, 48] width 37 height 17
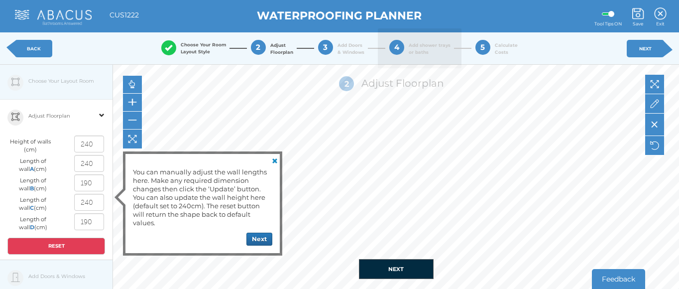
click at [398, 42] on span "4" at bounding box center [396, 42] width 5 height 0
click at [38, 44] on link "BACK" at bounding box center [33, 48] width 37 height 17
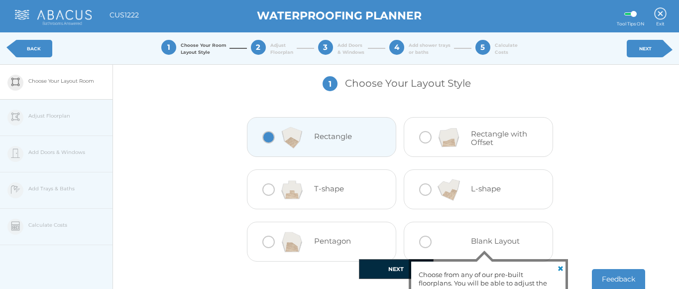
click at [283, 142] on img at bounding box center [291, 137] width 29 height 30
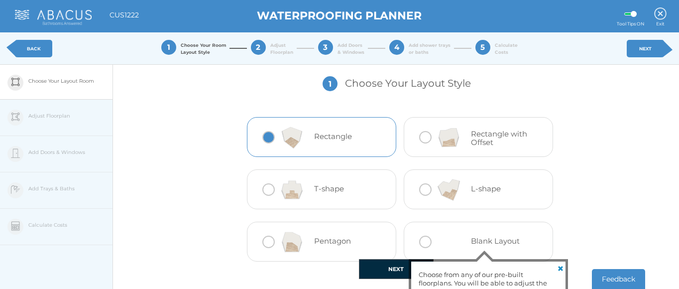
click at [283, 142] on img at bounding box center [291, 137] width 29 height 30
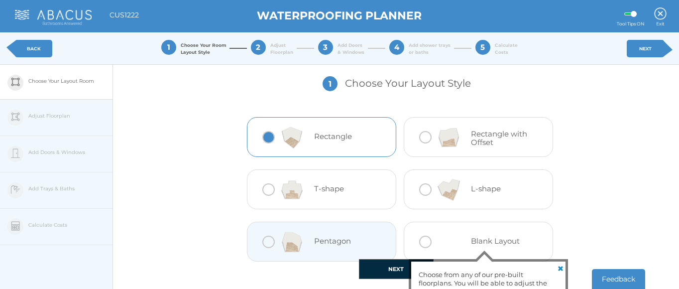
click at [397, 270] on button "NEXT" at bounding box center [396, 269] width 75 height 20
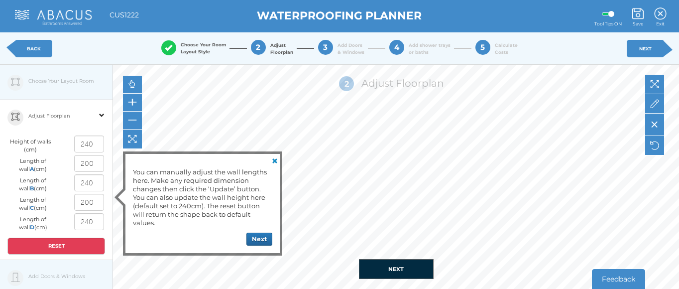
click at [100, 165] on input "200" at bounding box center [89, 163] width 30 height 17
type input "240"
click at [95, 185] on input "240" at bounding box center [89, 182] width 30 height 17
type input "2"
type input "190"
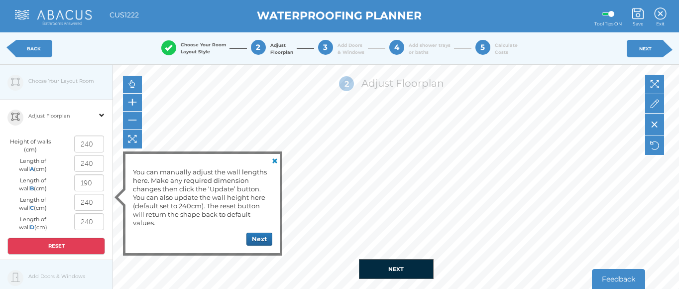
click at [393, 266] on button "NEXT" at bounding box center [396, 269] width 75 height 20
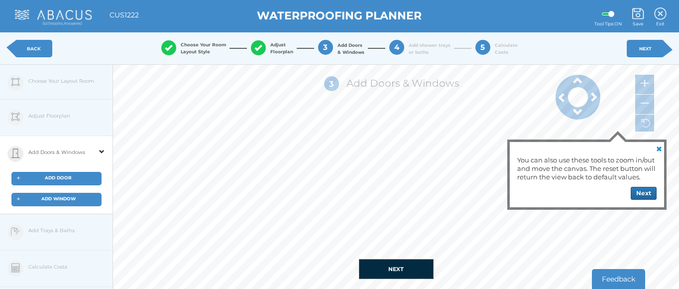
click at [62, 180] on div "+ ADD DOOR" at bounding box center [56, 178] width 90 height 13
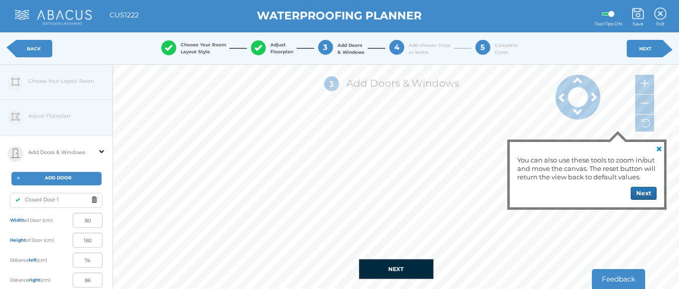
type input "0"
type input "110"
type input "18"
type input "142"
type input "64"
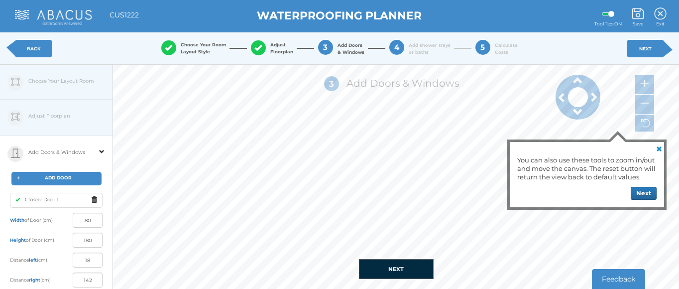
type input "96"
type input "69"
type input "91"
click at [94, 262] on input "69" at bounding box center [88, 259] width 30 height 15
type input "6"
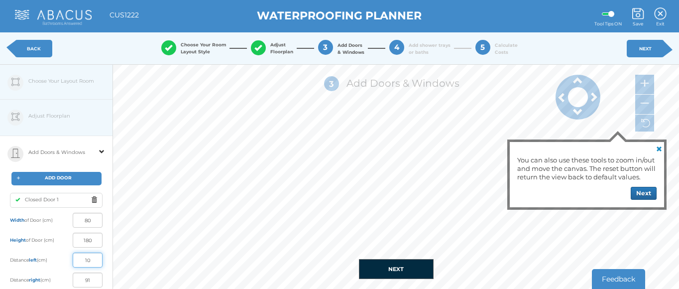
type input "100"
click at [381, 266] on button "NEXT" at bounding box center [396, 269] width 75 height 20
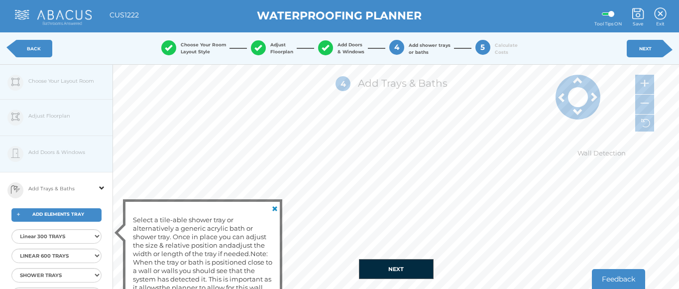
click at [73, 214] on span "ADD ELEMENTS TRAY" at bounding box center [58, 213] width 52 height 5
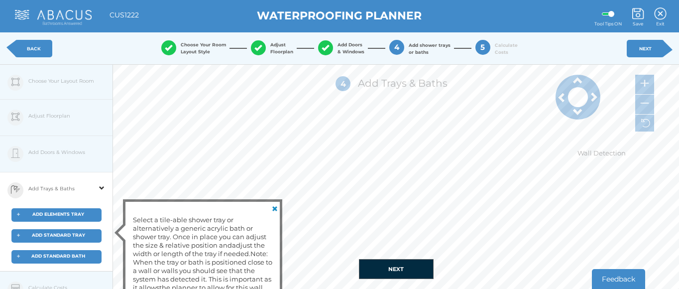
click at [73, 214] on span "ADD ELEMENTS TRAY" at bounding box center [58, 213] width 52 height 5
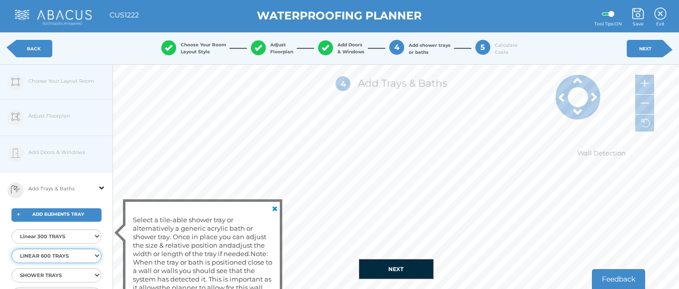
click at [95, 254] on select "LINEAR 600 TRAYS Elements LIN600 Level Tray 9x9 End Elements LIN600 Level Tray1…" at bounding box center [56, 255] width 90 height 14
select select "{"id":"43","ProductID":"4603","Item":"EMLT-30-7512","Description":"Elements LIN…"
click at [11, 248] on select "LINEAR 600 TRAYS Elements LIN600 Level Tray 9x9 End Elements LIN600 Level Tray1…" at bounding box center [56, 255] width 90 height 14
select select
click at [79, 217] on div "+ ADD ELEMENTS TRAY" at bounding box center [56, 214] width 90 height 13
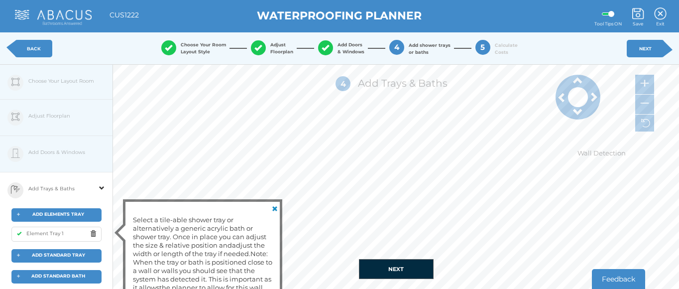
click at [94, 234] on span at bounding box center [95, 233] width 11 height 12
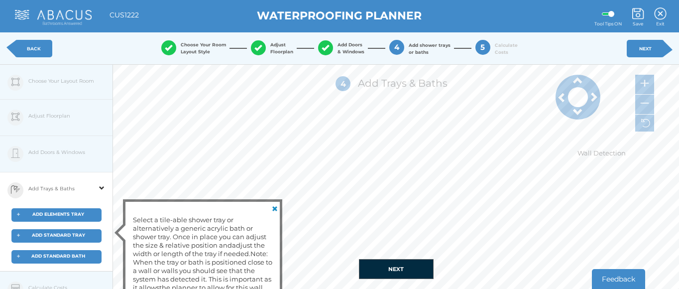
click at [72, 214] on span "ADD ELEMENTS TRAY" at bounding box center [58, 213] width 52 height 5
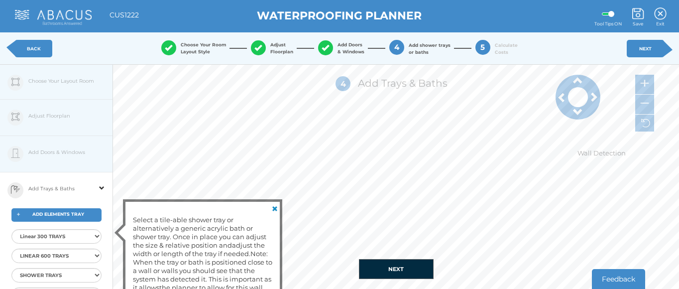
click at [553, 270] on div "1 Choose Your Layout Style Rectangle Rectangle with Offset T-shape 3 4" at bounding box center [396, 177] width 566 height 224
click at [275, 209] on link at bounding box center [274, 208] width 12 height 12
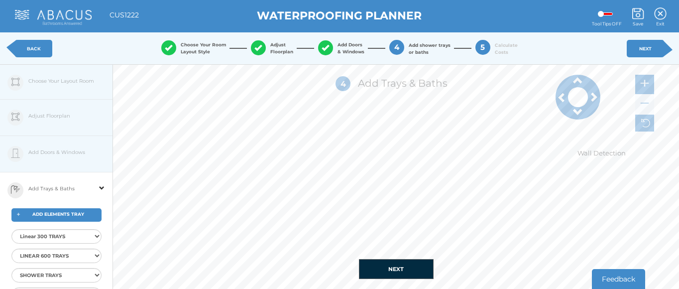
click at [553, 103] on img at bounding box center [644, 103] width 9 height 9
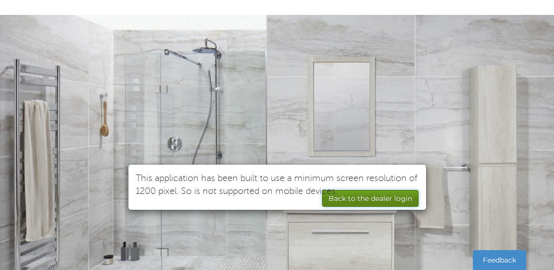
click at [383, 199] on button "Back to the dealer login" at bounding box center [370, 198] width 97 height 17
